Goal: Information Seeking & Learning: Learn about a topic

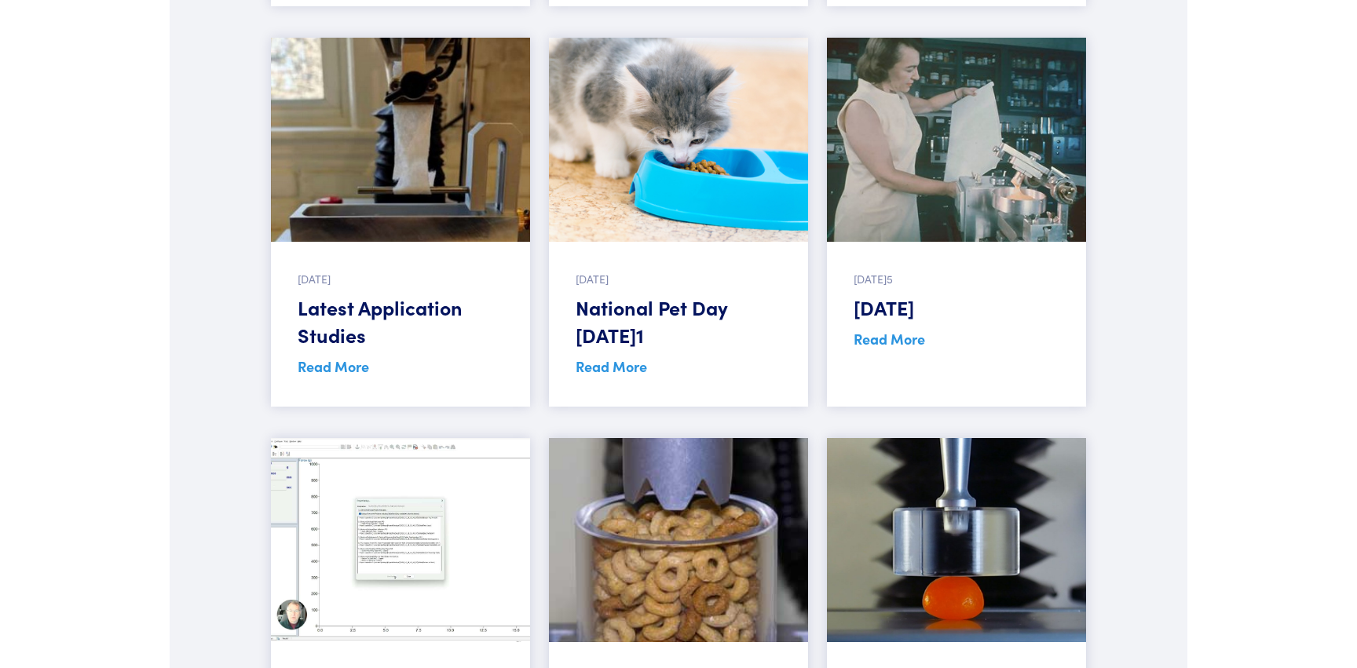
scroll to position [1017, 0]
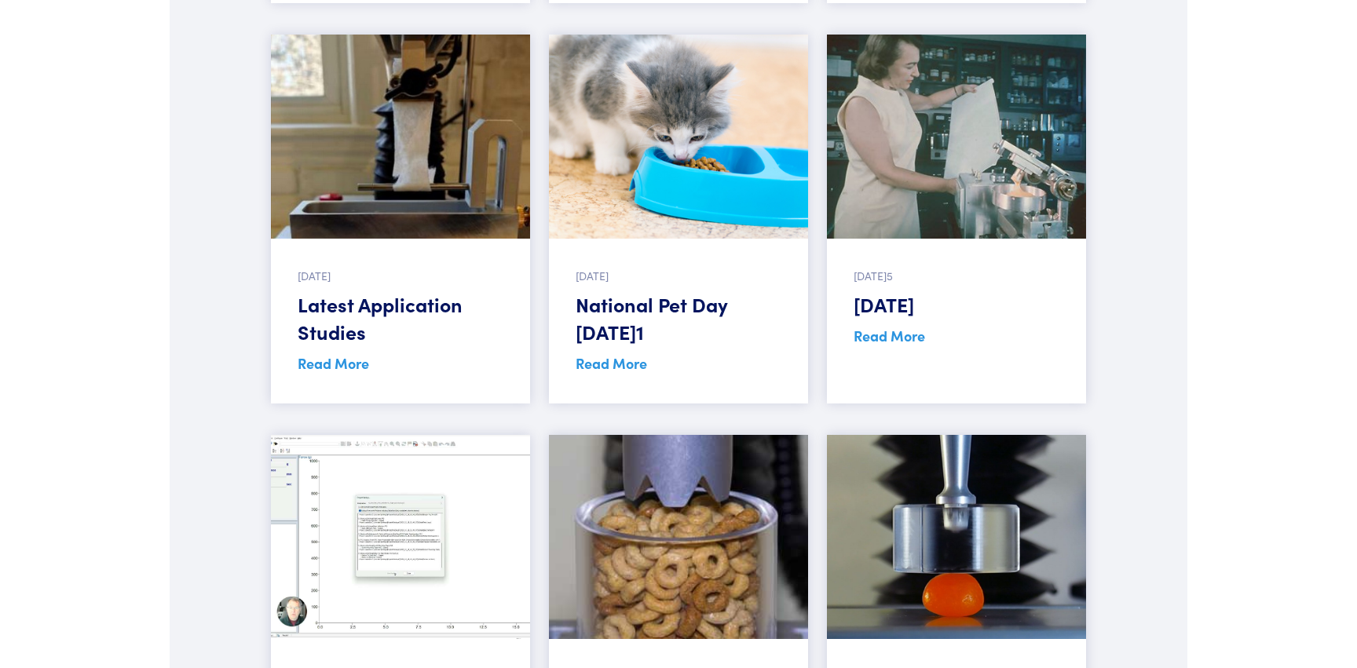
click at [353, 368] on link "Read More" at bounding box center [333, 363] width 71 height 20
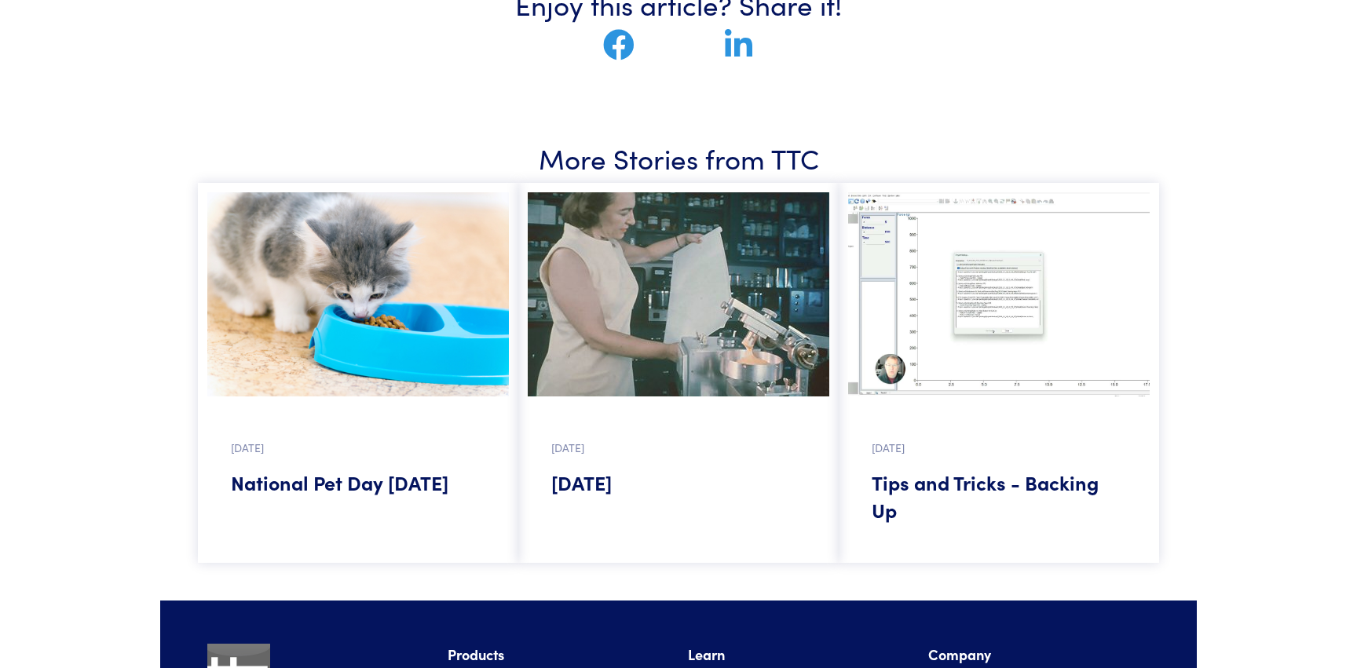
scroll to position [1066, 0]
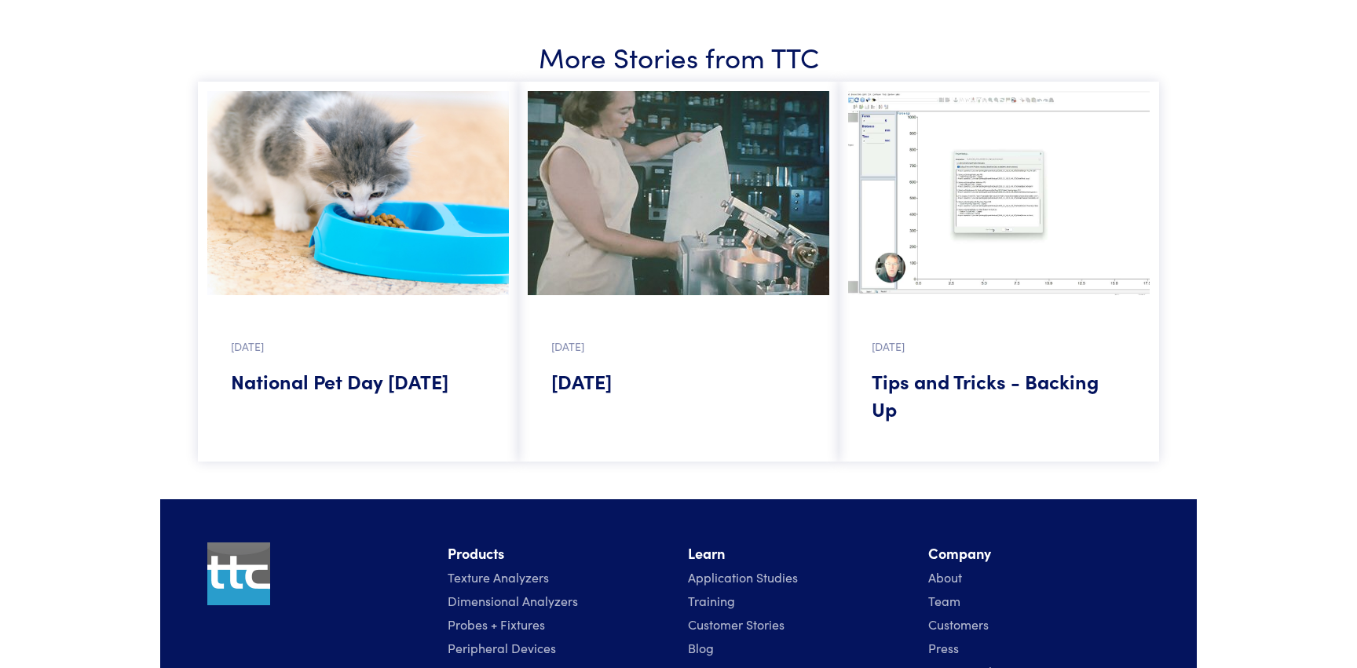
click at [331, 238] on img at bounding box center [358, 193] width 302 height 204
click at [359, 388] on h5 "National Pet Day April 11" at bounding box center [358, 381] width 254 height 27
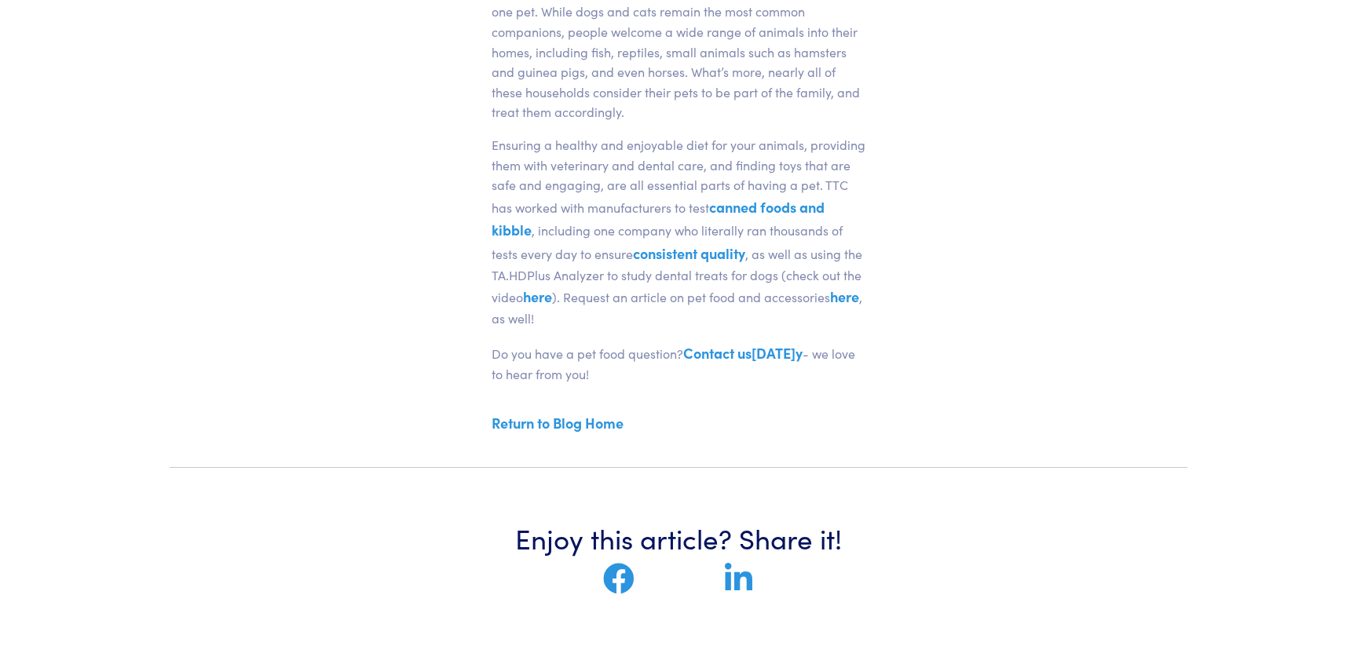
scroll to position [622, 0]
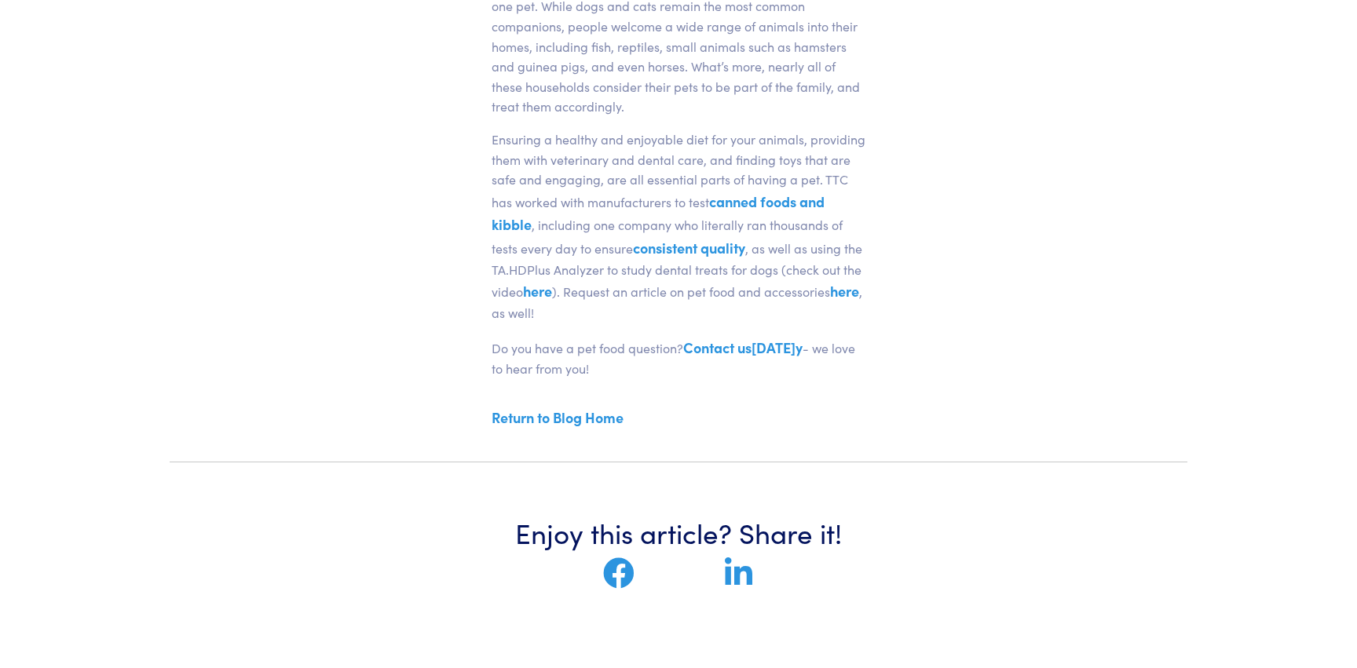
click at [552, 281] on link "here" at bounding box center [537, 291] width 29 height 20
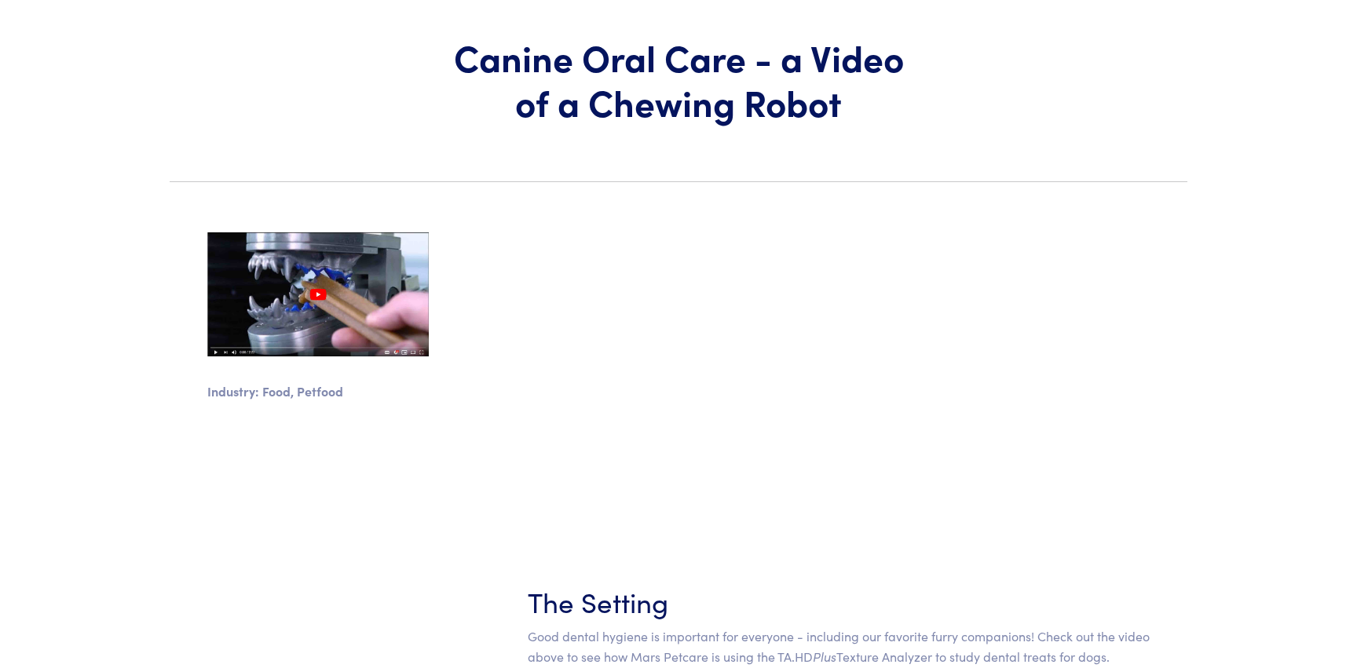
scroll to position [133, 0]
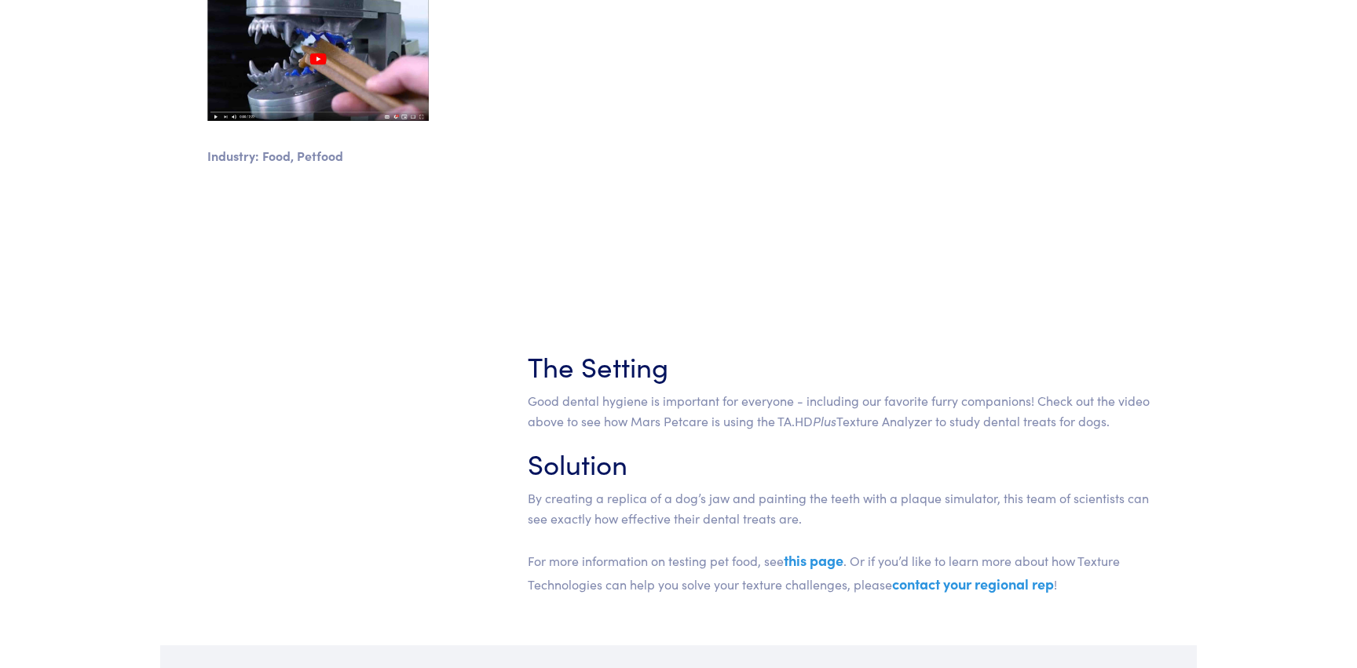
scroll to position [416, 0]
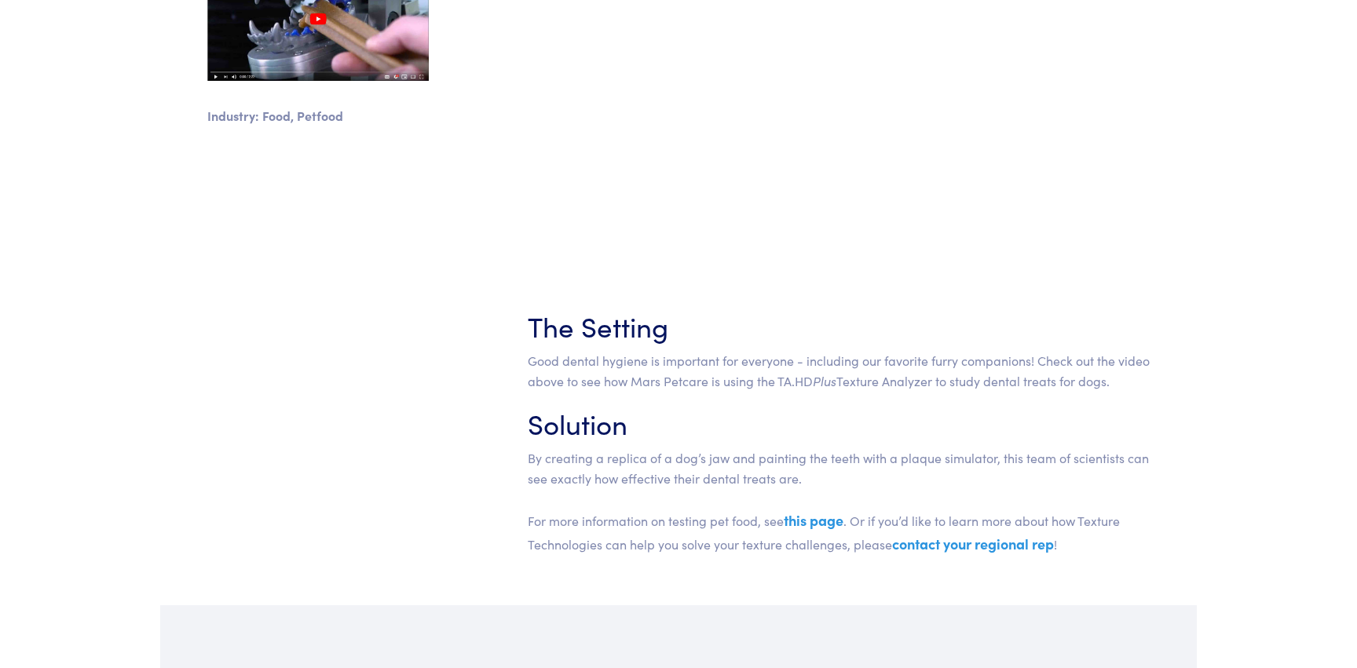
click at [806, 521] on link "this page" at bounding box center [814, 520] width 60 height 20
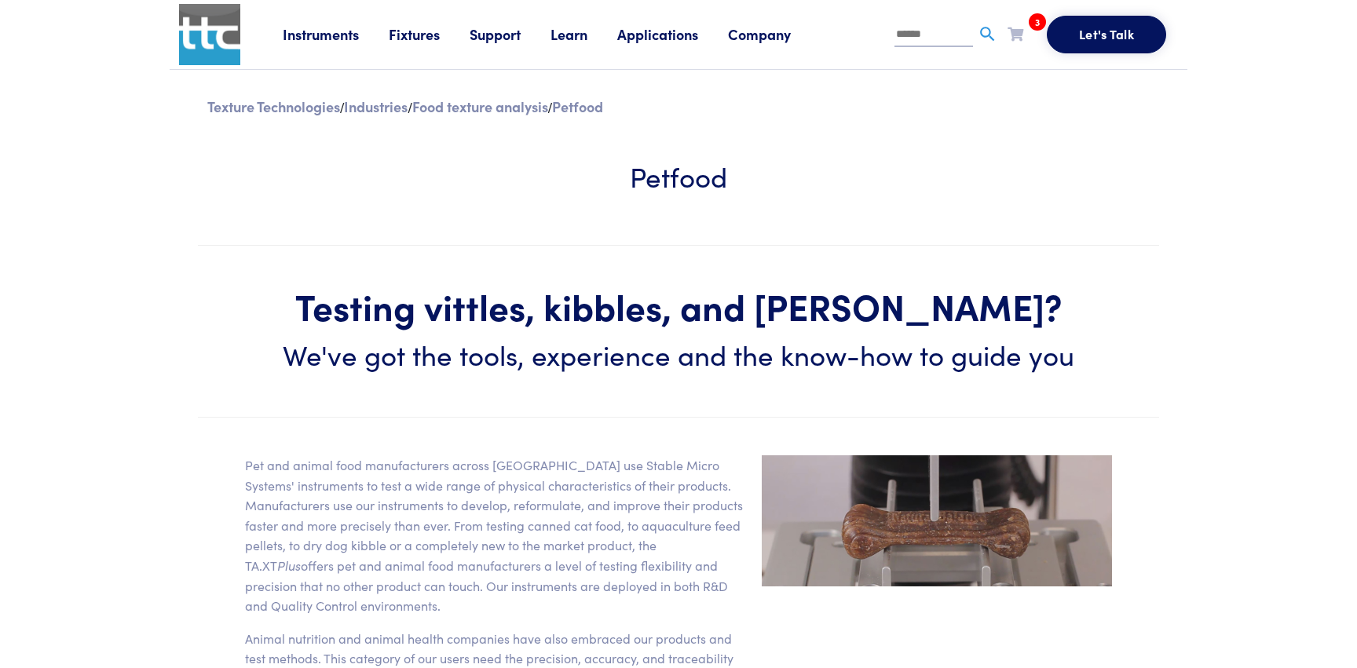
click at [573, 38] on link "Learn" at bounding box center [584, 34] width 67 height 20
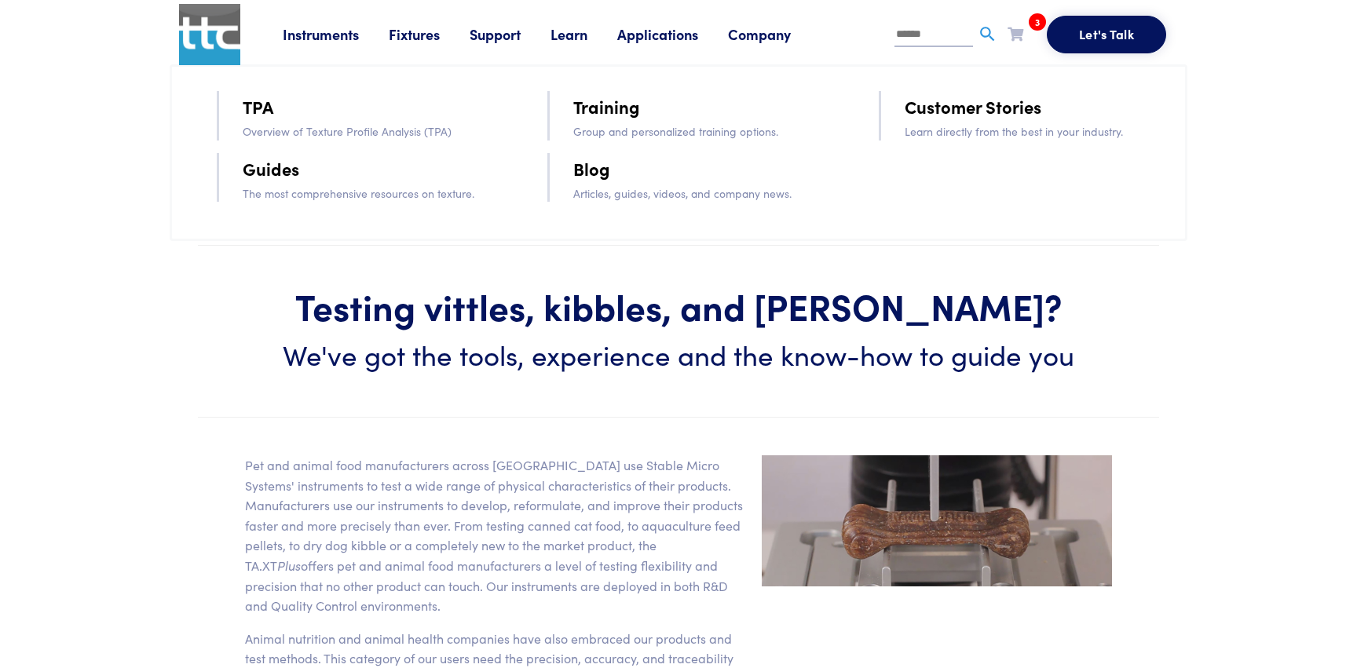
click at [598, 177] on link "Blog" at bounding box center [591, 168] width 37 height 27
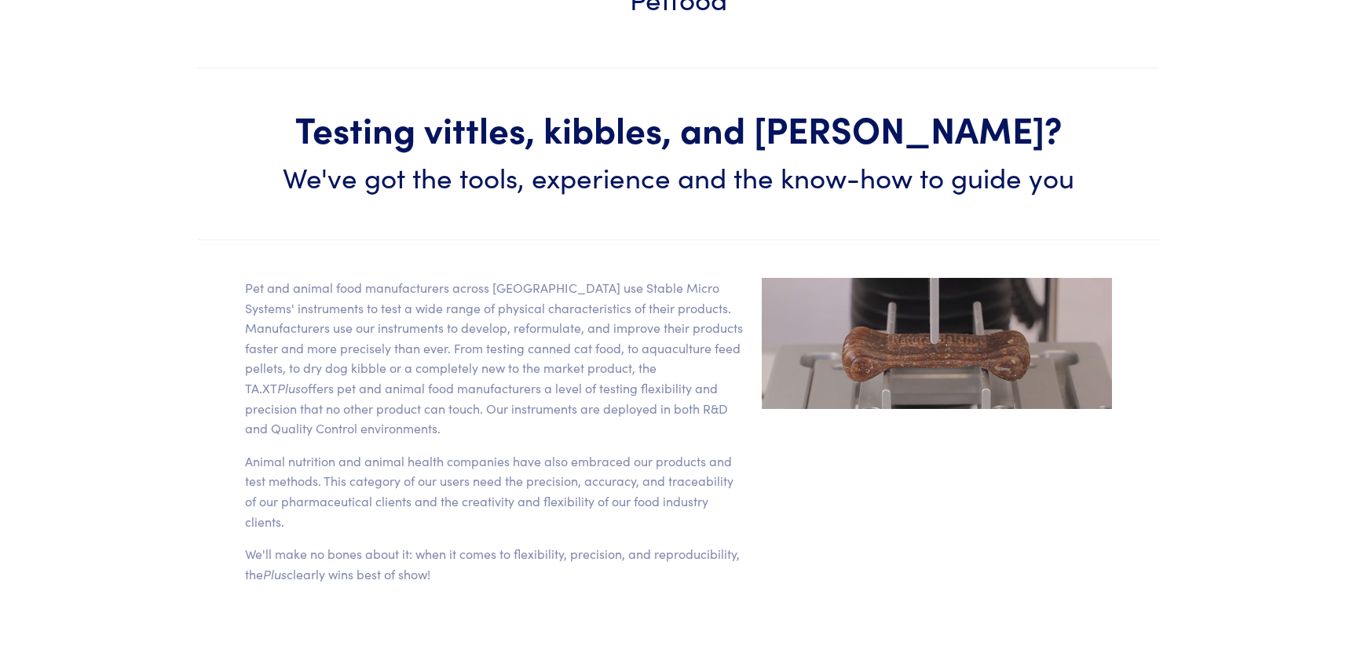
scroll to position [192, 0]
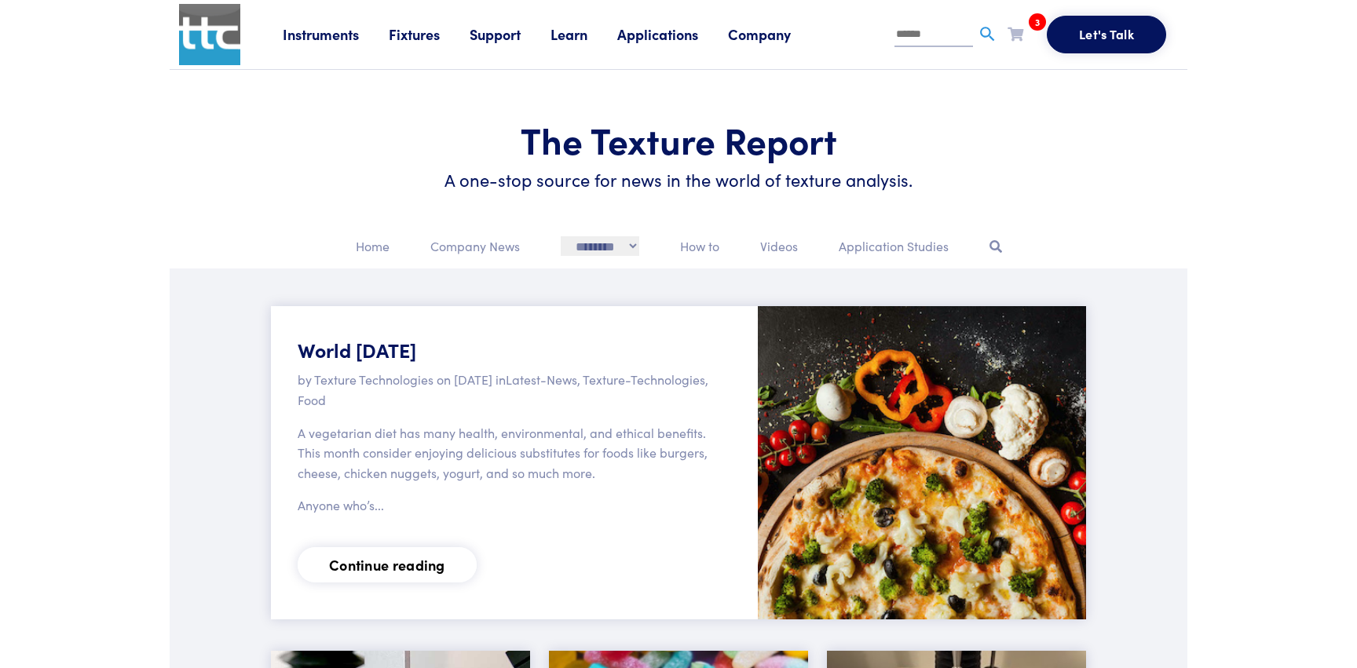
click at [573, 34] on link "Learn" at bounding box center [584, 34] width 67 height 20
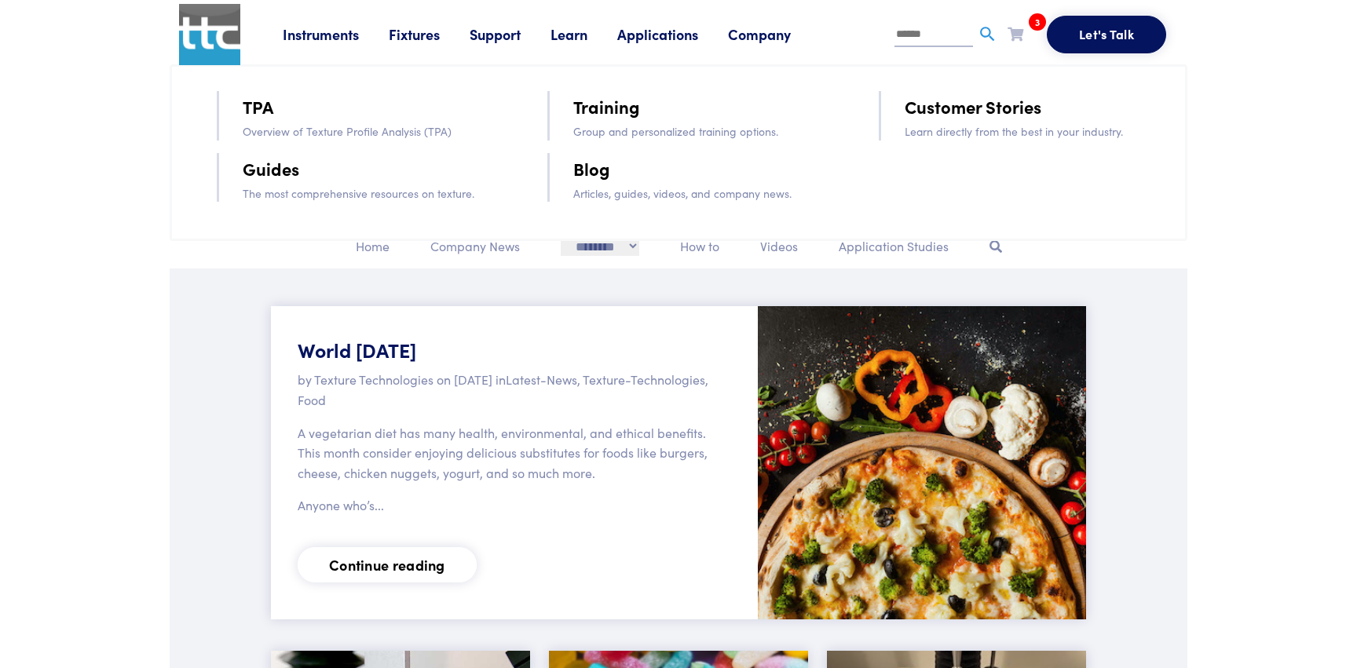
click at [590, 175] on link "Blog" at bounding box center [591, 168] width 37 height 27
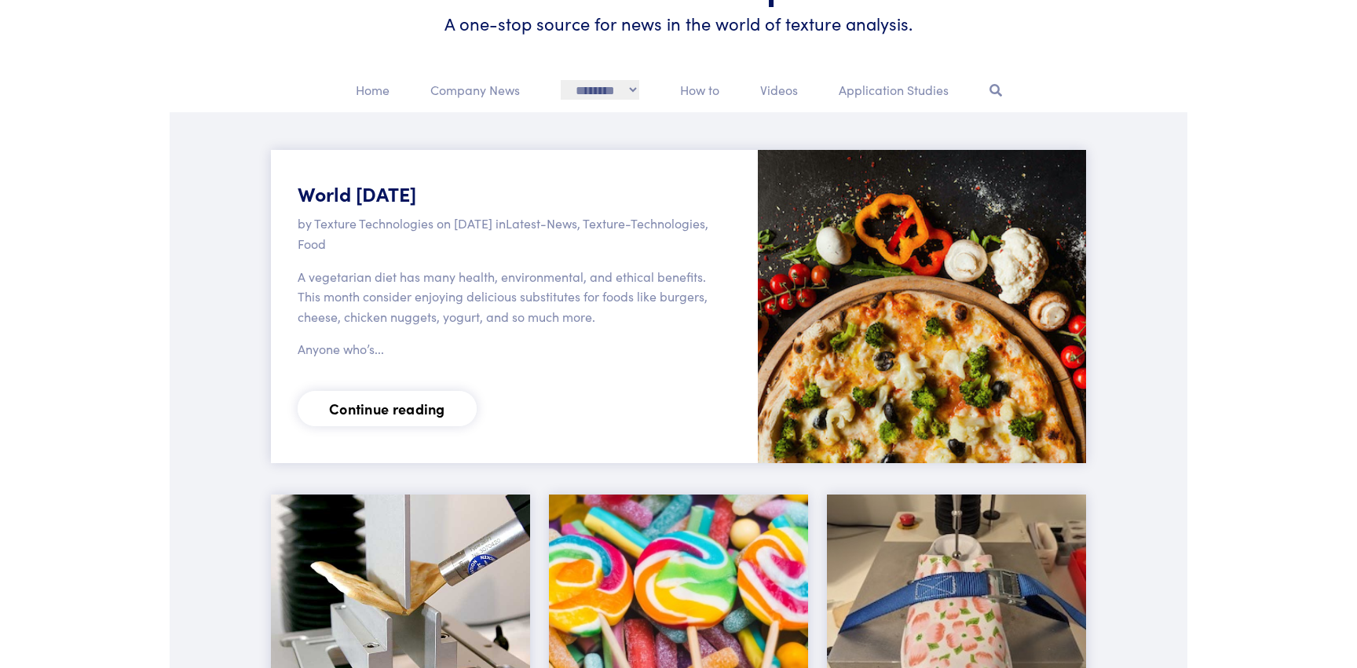
scroll to position [130, 0]
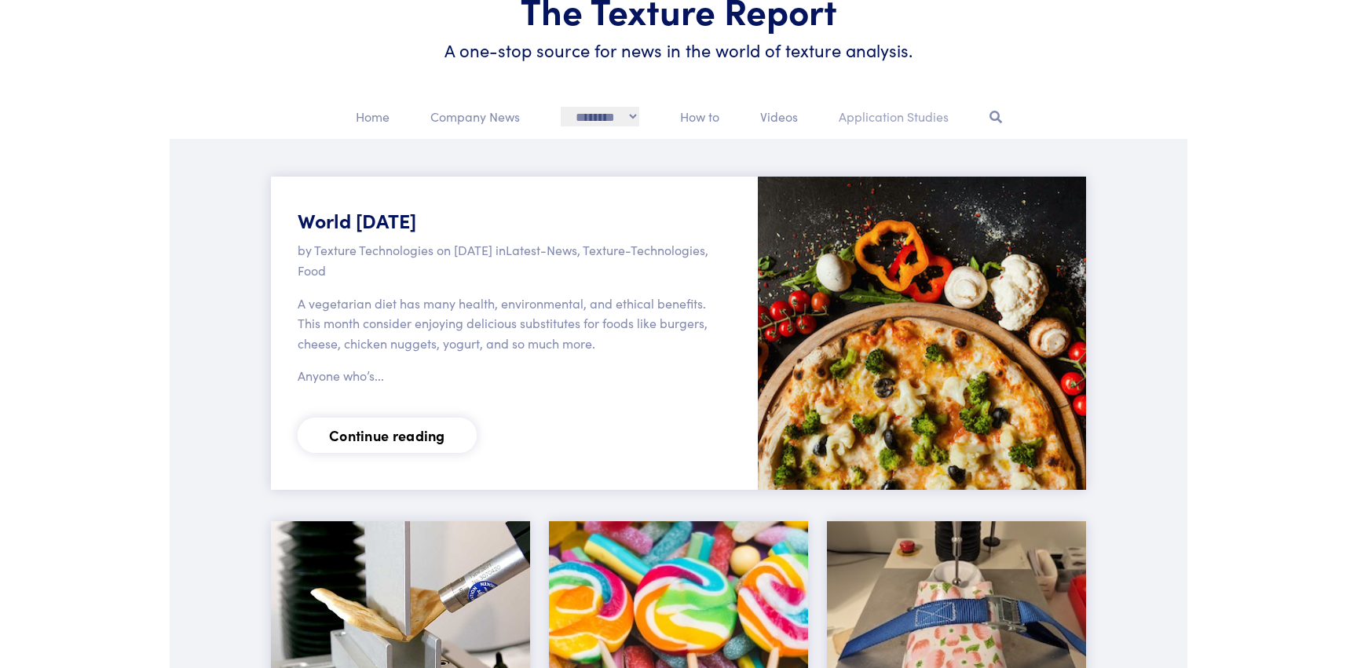
click at [882, 118] on p "Application Studies" at bounding box center [894, 117] width 110 height 20
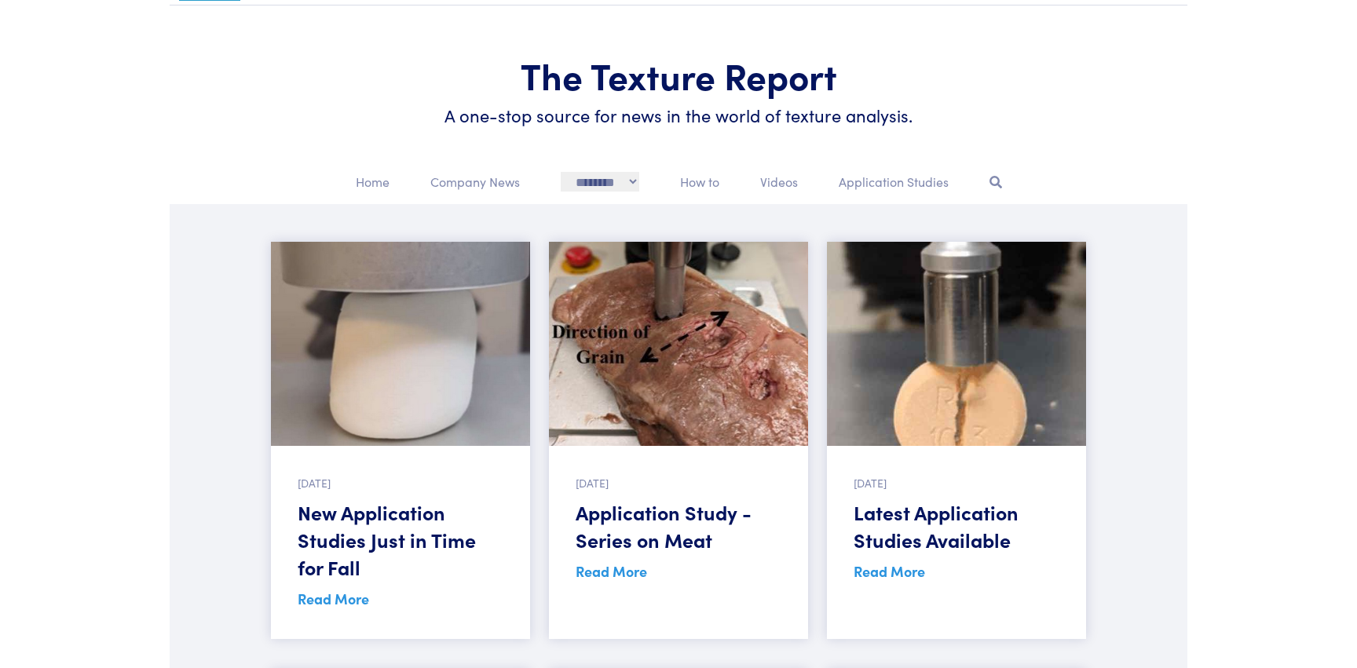
scroll to position [73, 0]
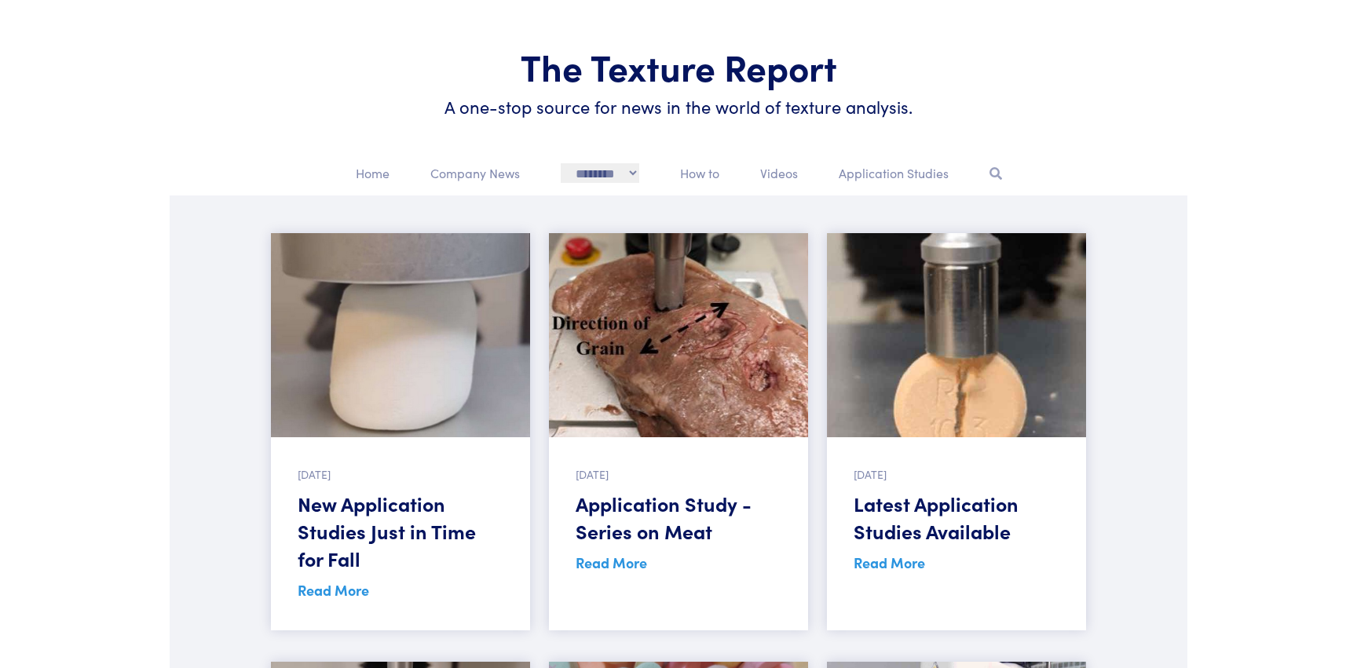
click at [999, 169] on icon at bounding box center [996, 173] width 13 height 13
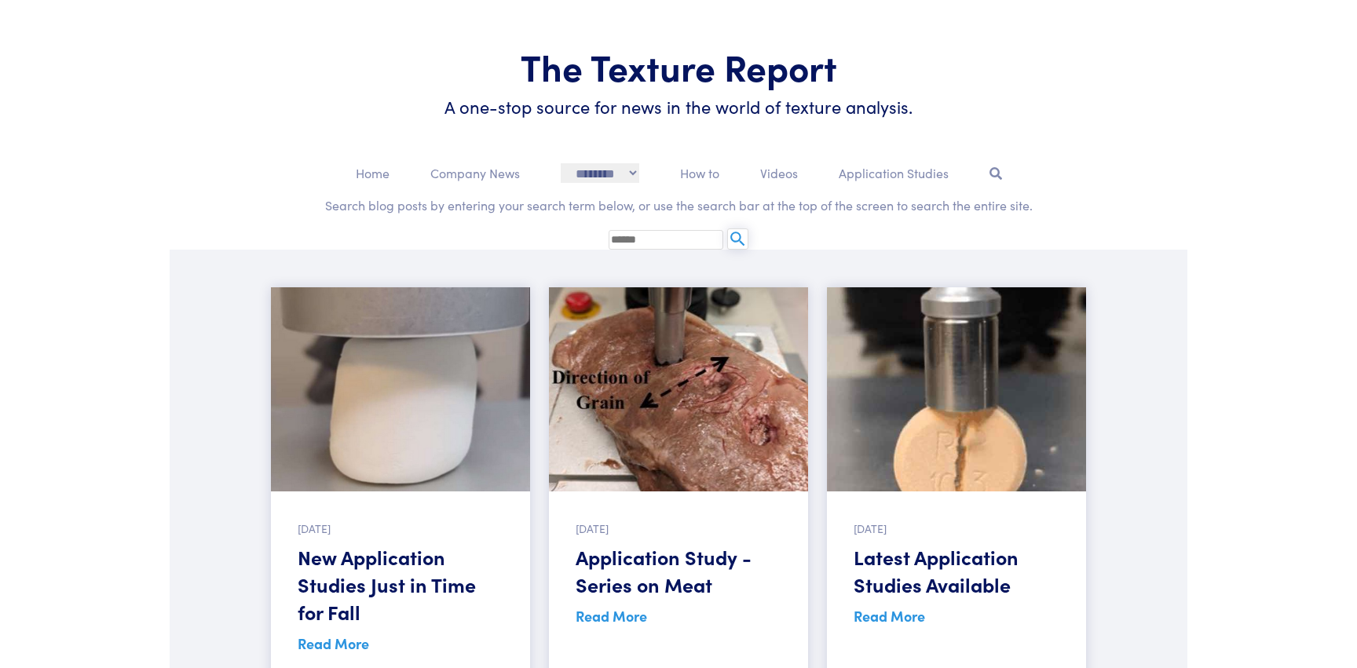
click at [676, 235] on input "text" at bounding box center [666, 240] width 115 height 20
type input "********"
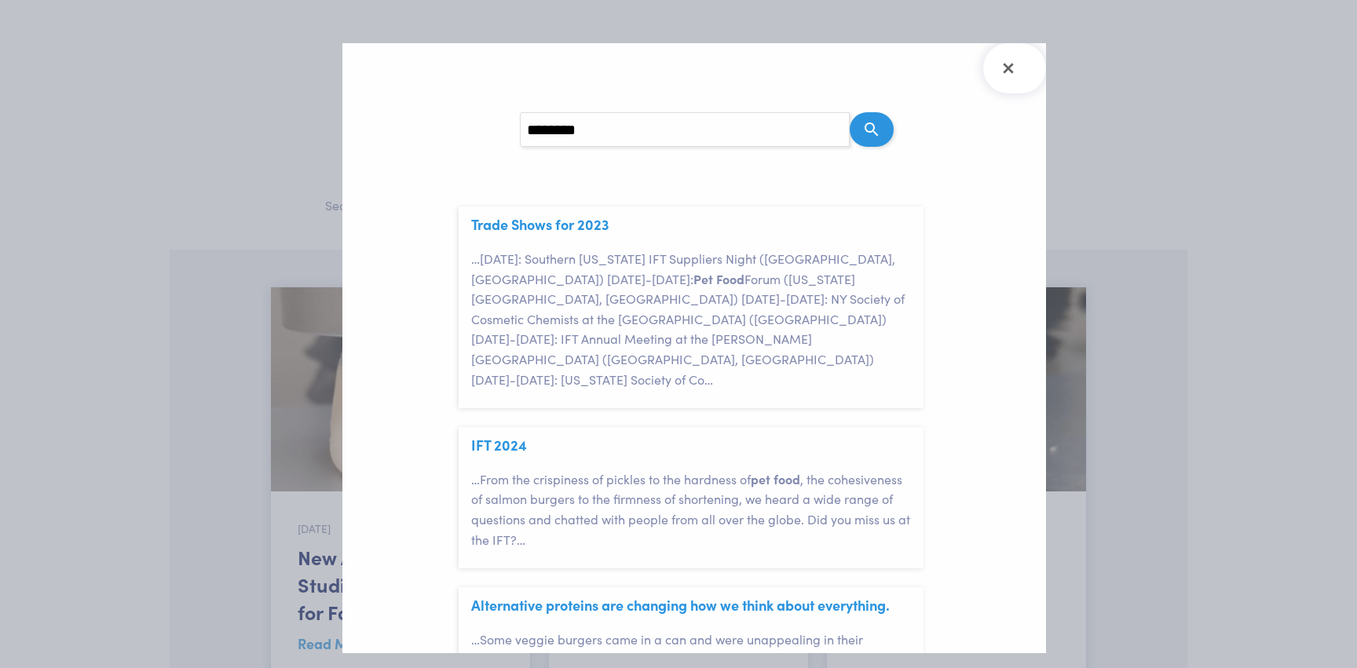
scroll to position [558, 0]
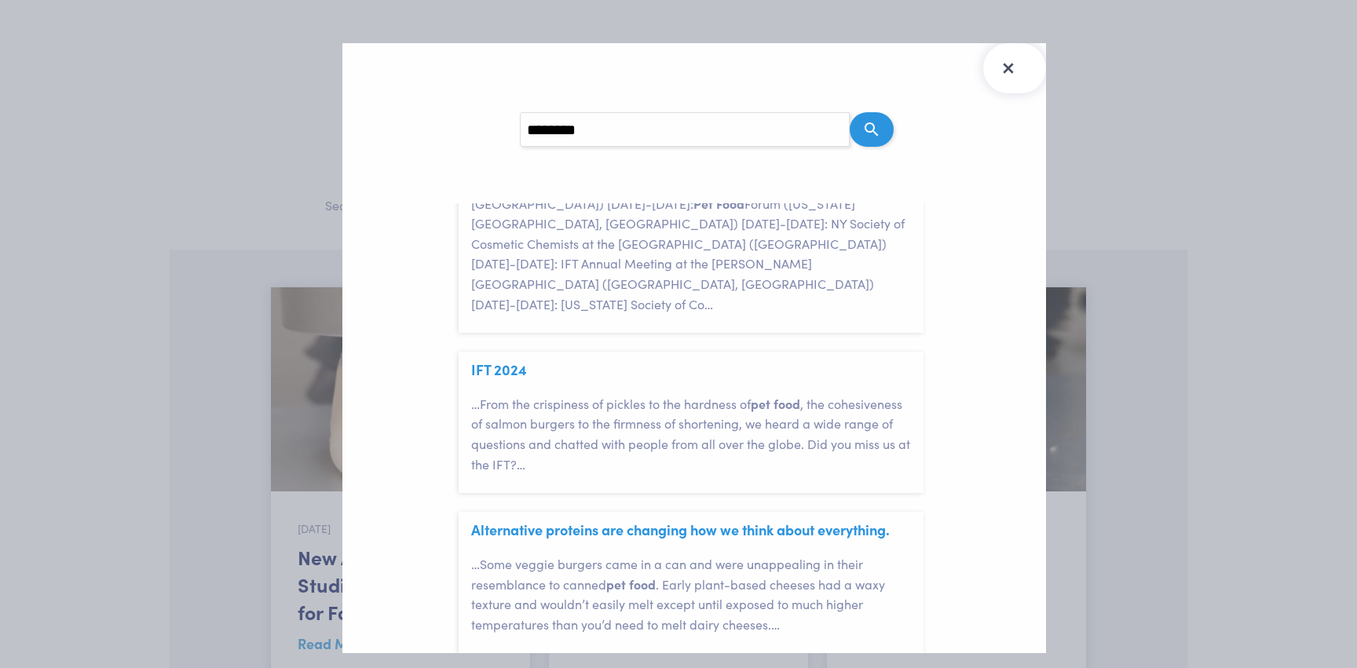
click at [1019, 63] on icon "Close Search Results" at bounding box center [1008, 68] width 25 height 25
